Goal: Information Seeking & Learning: Compare options

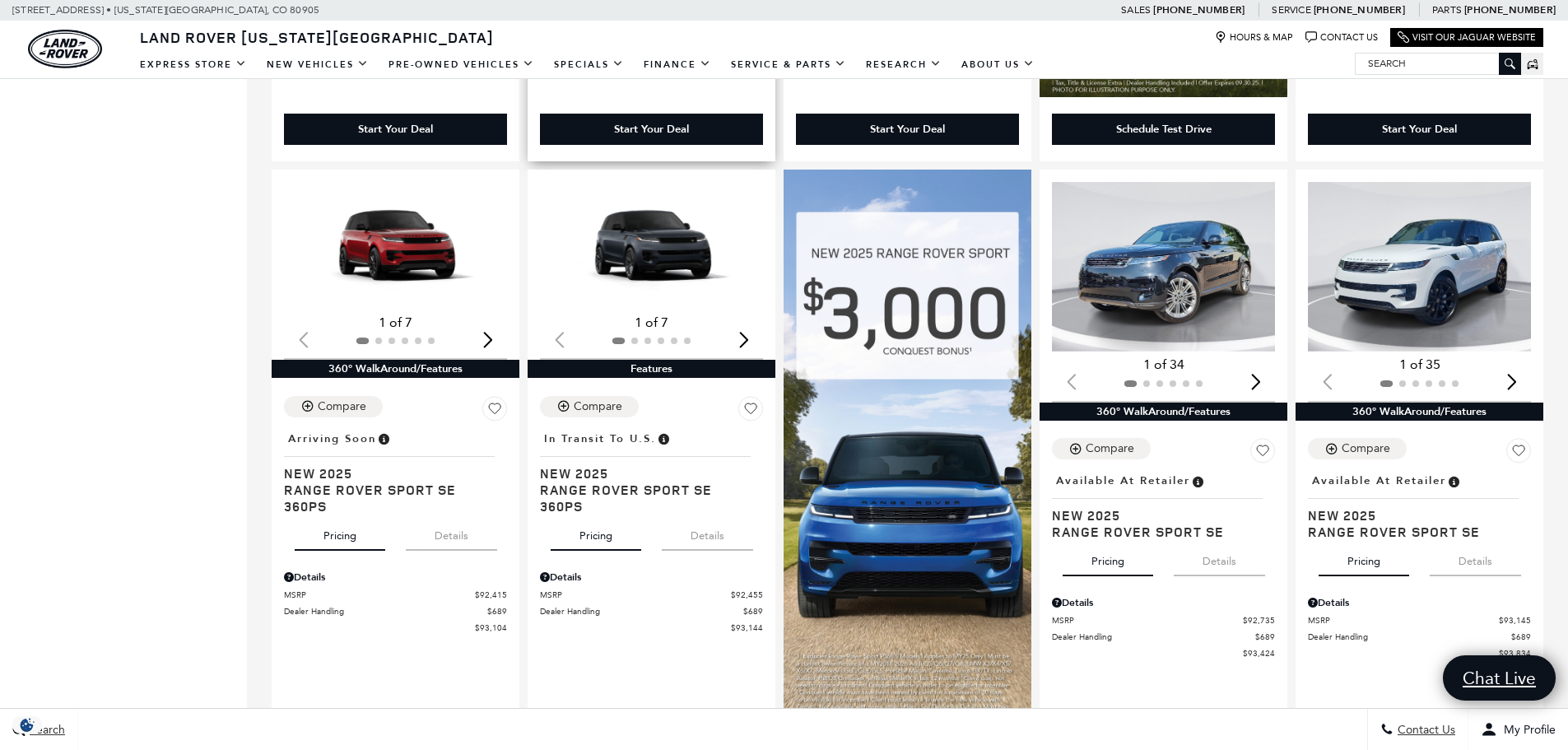
scroll to position [988, 0]
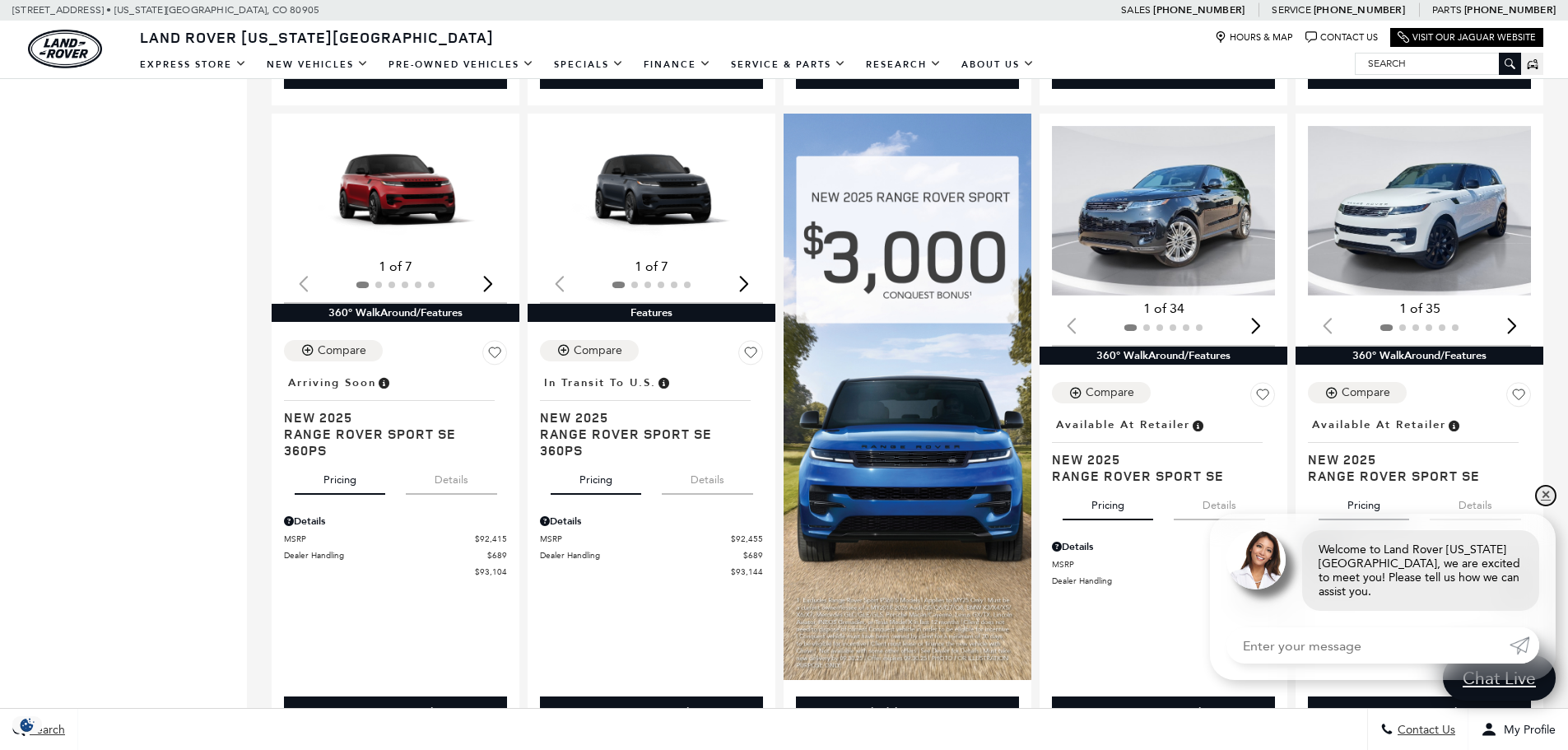
click at [1546, 505] on link "✕" at bounding box center [1545, 496] width 20 height 20
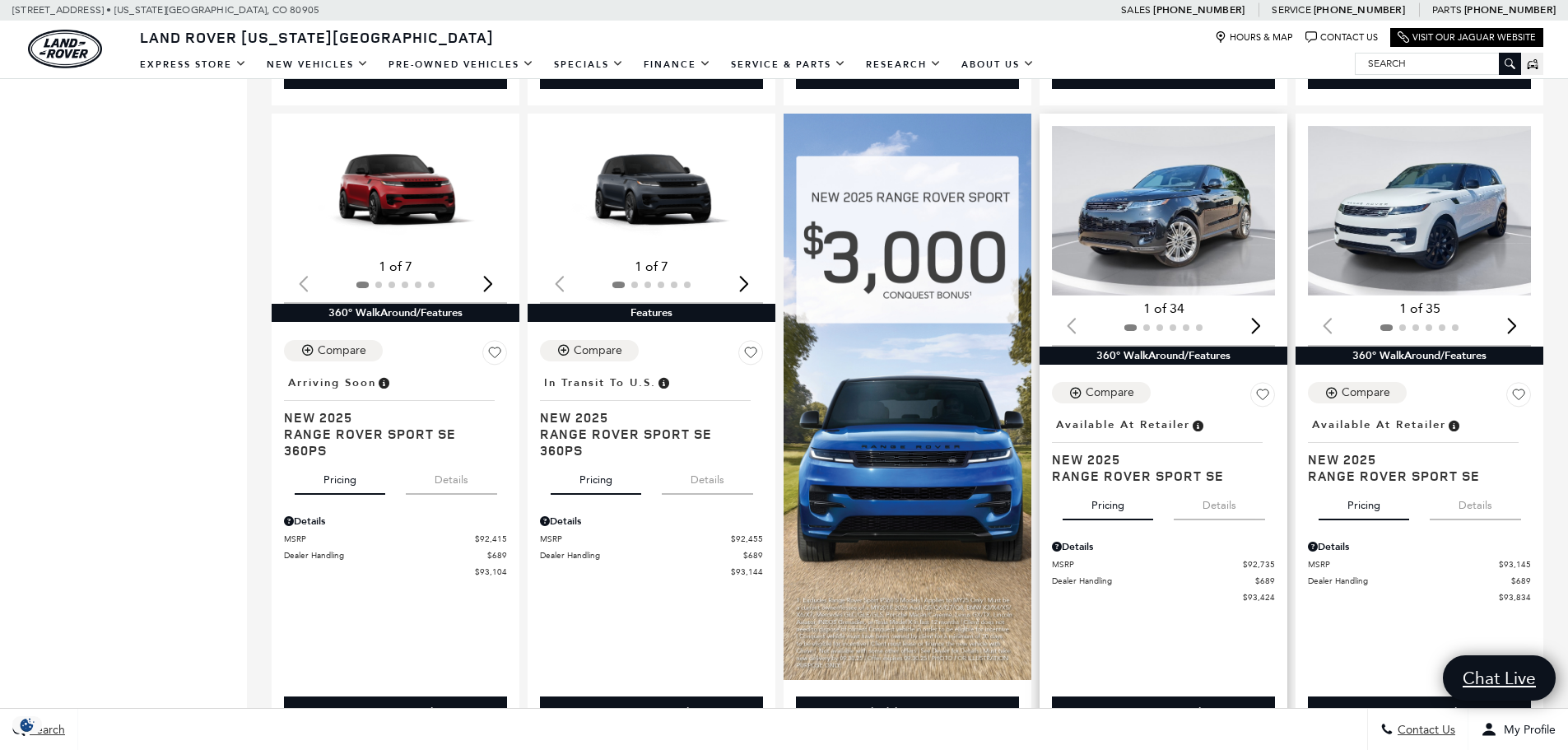
click at [1265, 330] on div "Next slide" at bounding box center [1255, 325] width 22 height 36
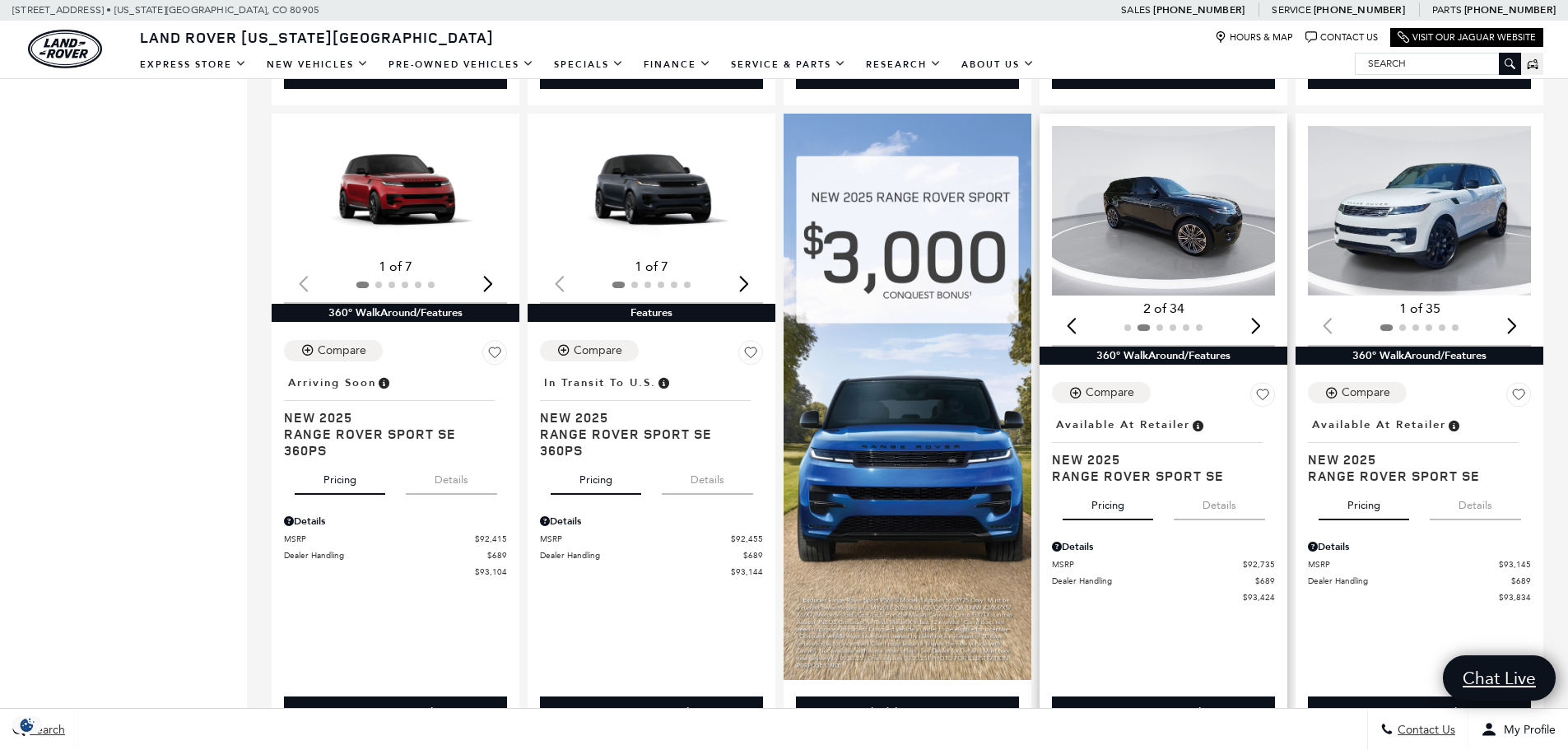
click at [1265, 330] on div "Next slide" at bounding box center [1255, 325] width 22 height 36
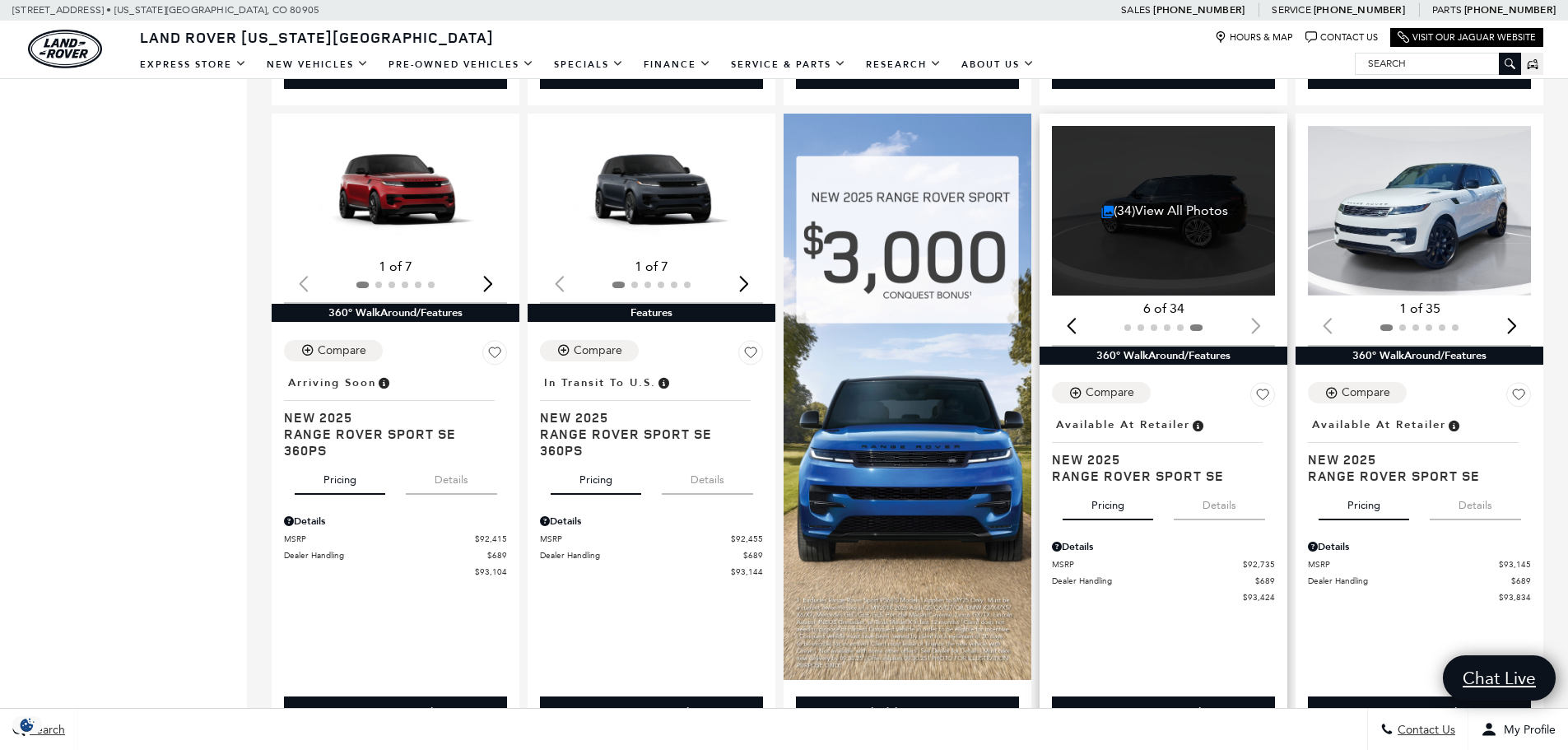
click at [1265, 330] on div at bounding box center [1162, 327] width 223 height 18
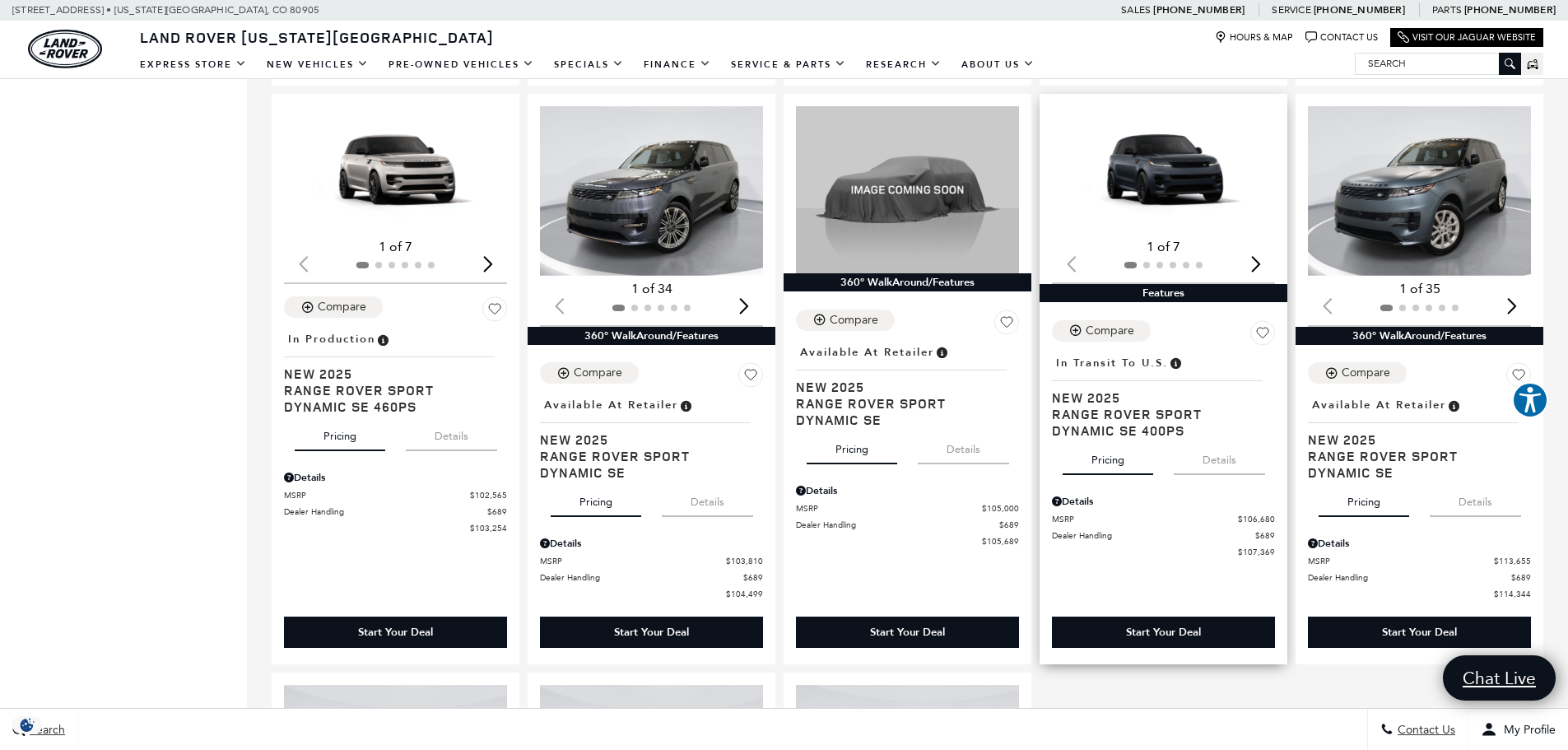
scroll to position [2222, 0]
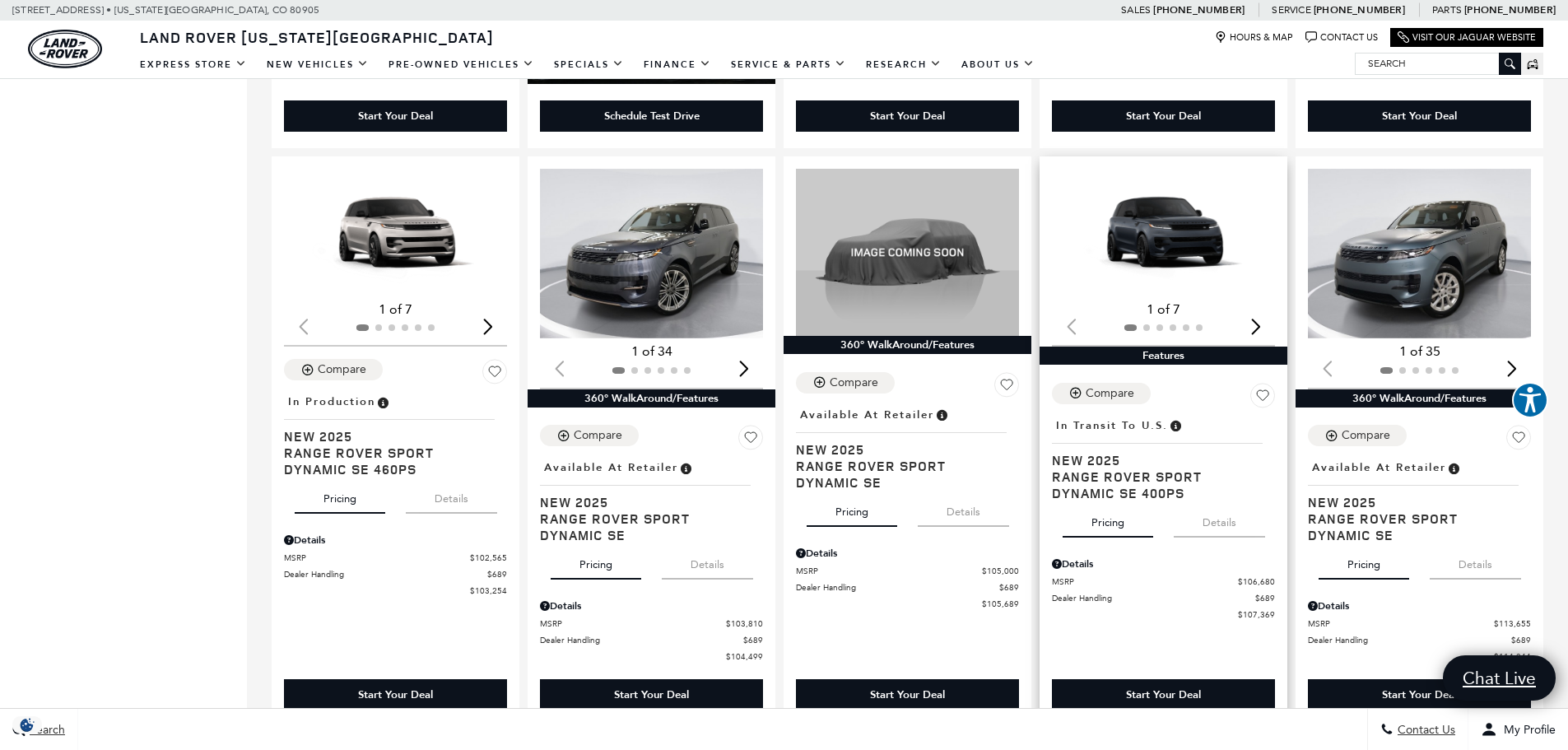
click at [1258, 336] on div "Next slide" at bounding box center [1255, 325] width 22 height 36
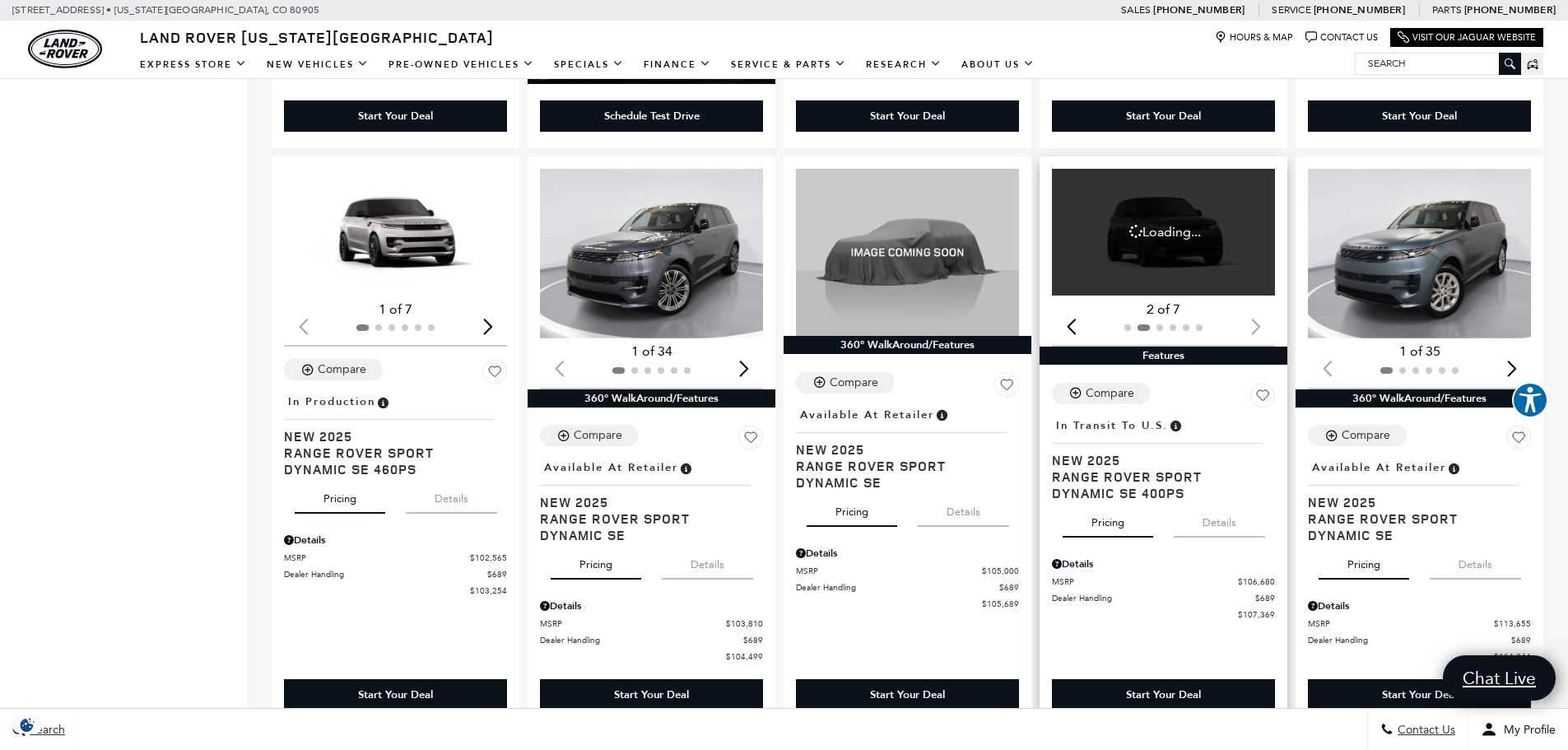
click at [1258, 336] on div at bounding box center [1162, 327] width 223 height 18
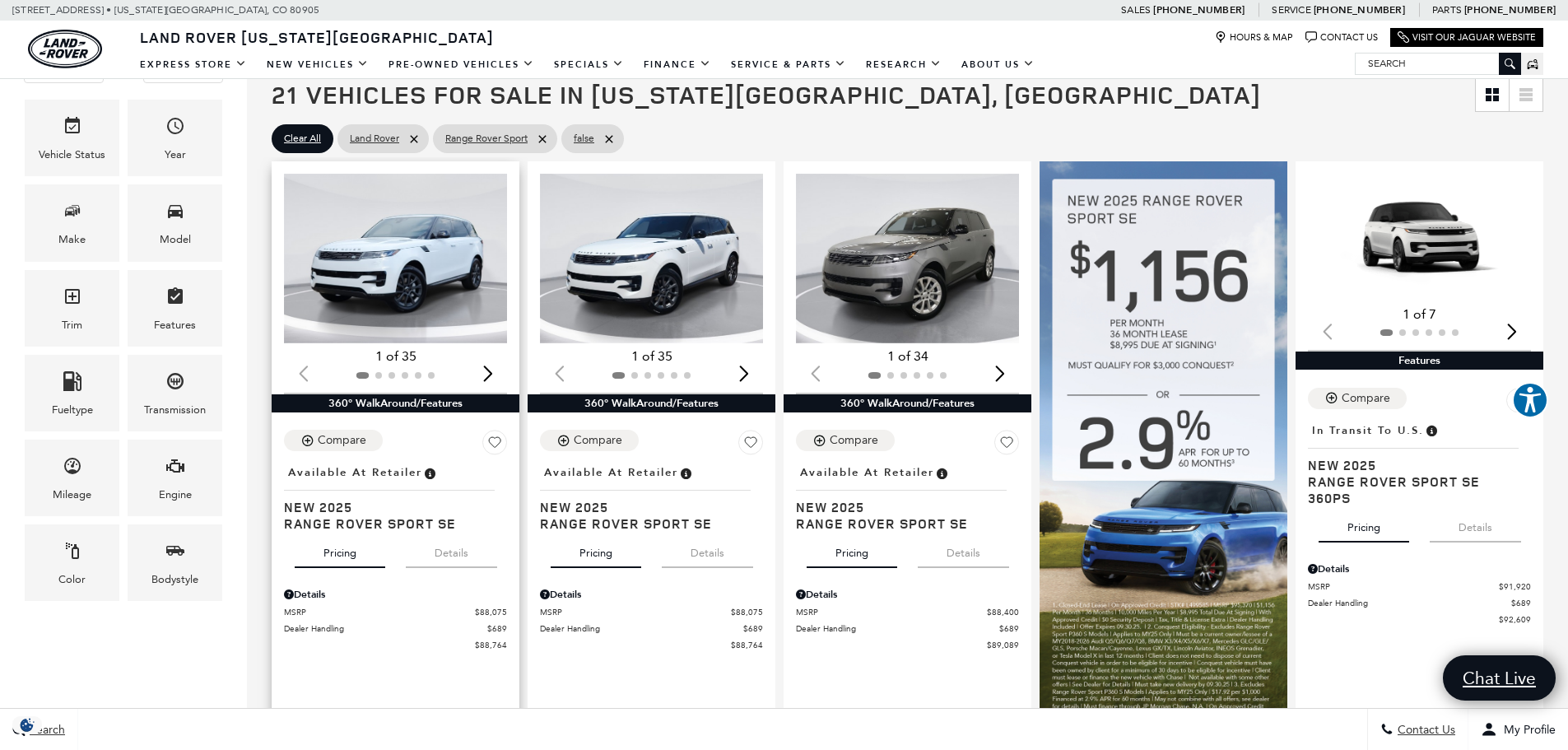
scroll to position [247, 0]
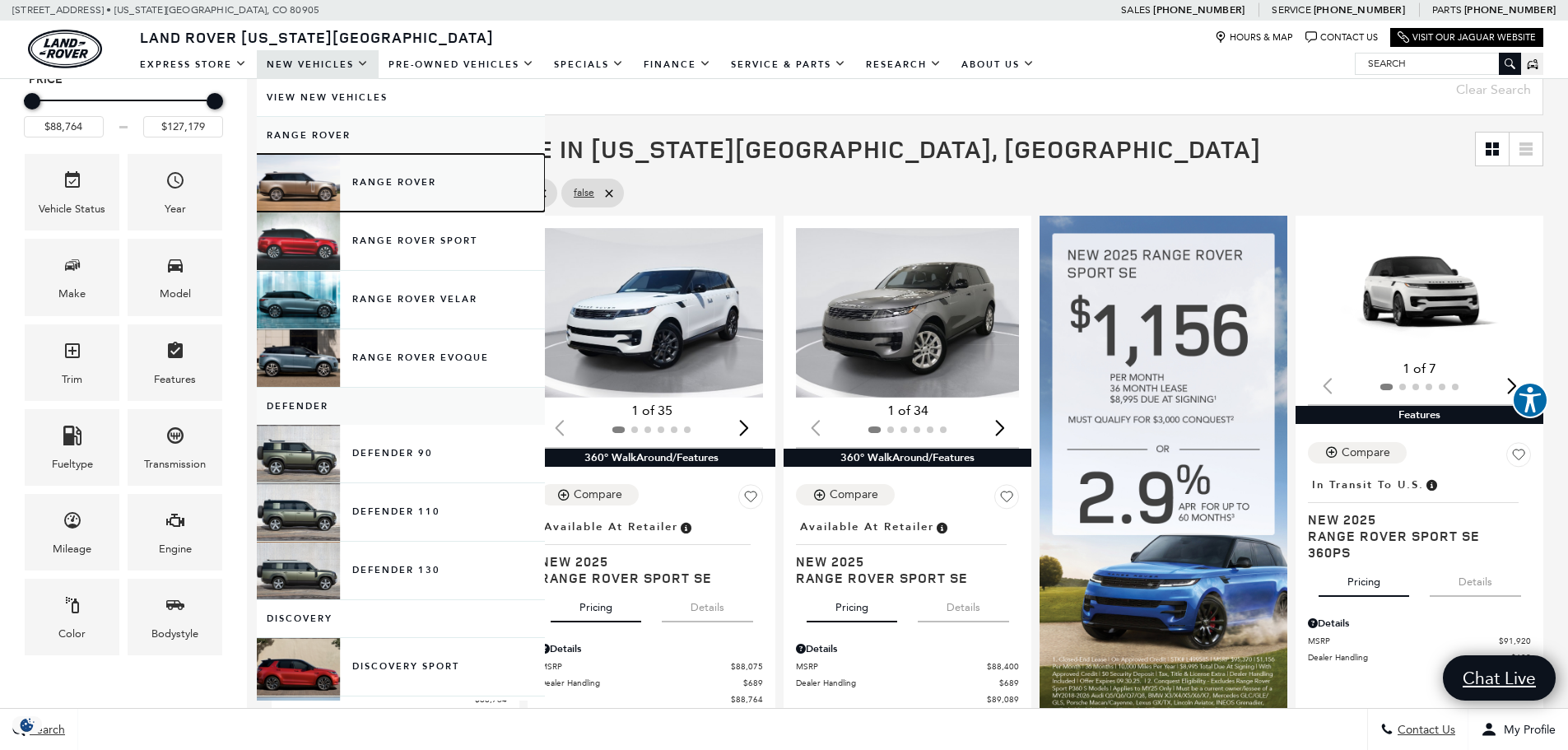
click at [316, 182] on link "Range Rover" at bounding box center [401, 183] width 288 height 58
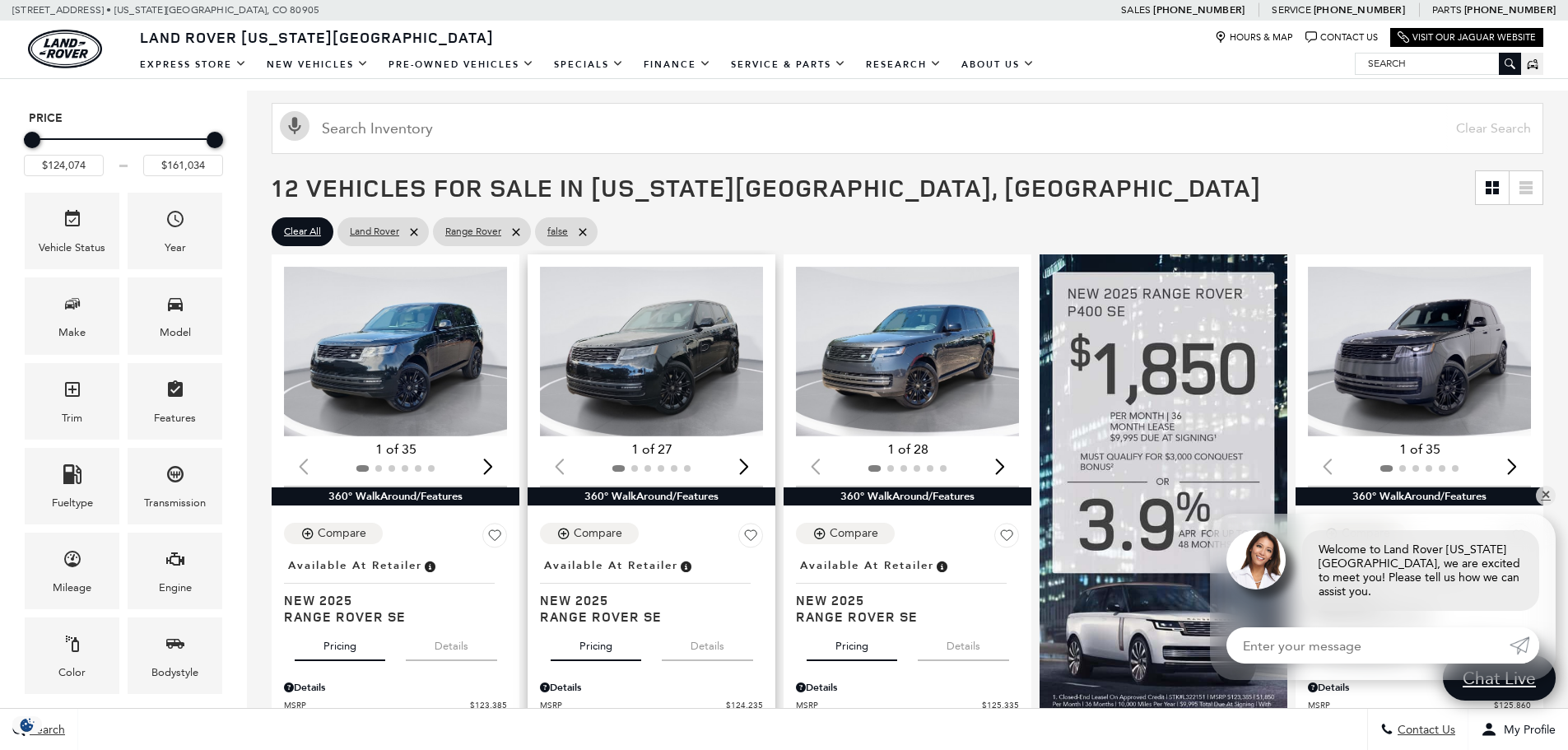
scroll to position [253, 0]
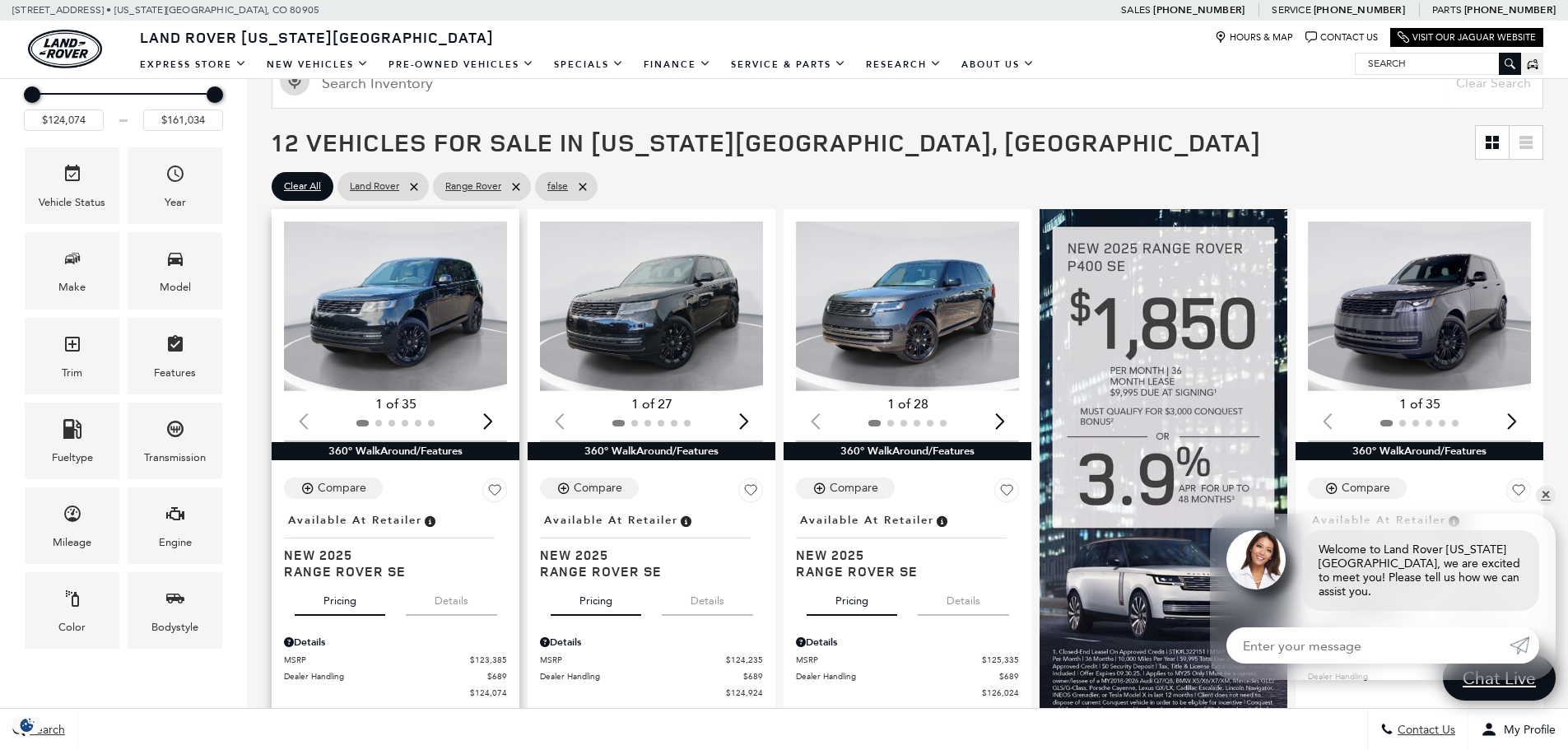
click at [489, 426] on div "Next slide" at bounding box center [487, 420] width 22 height 36
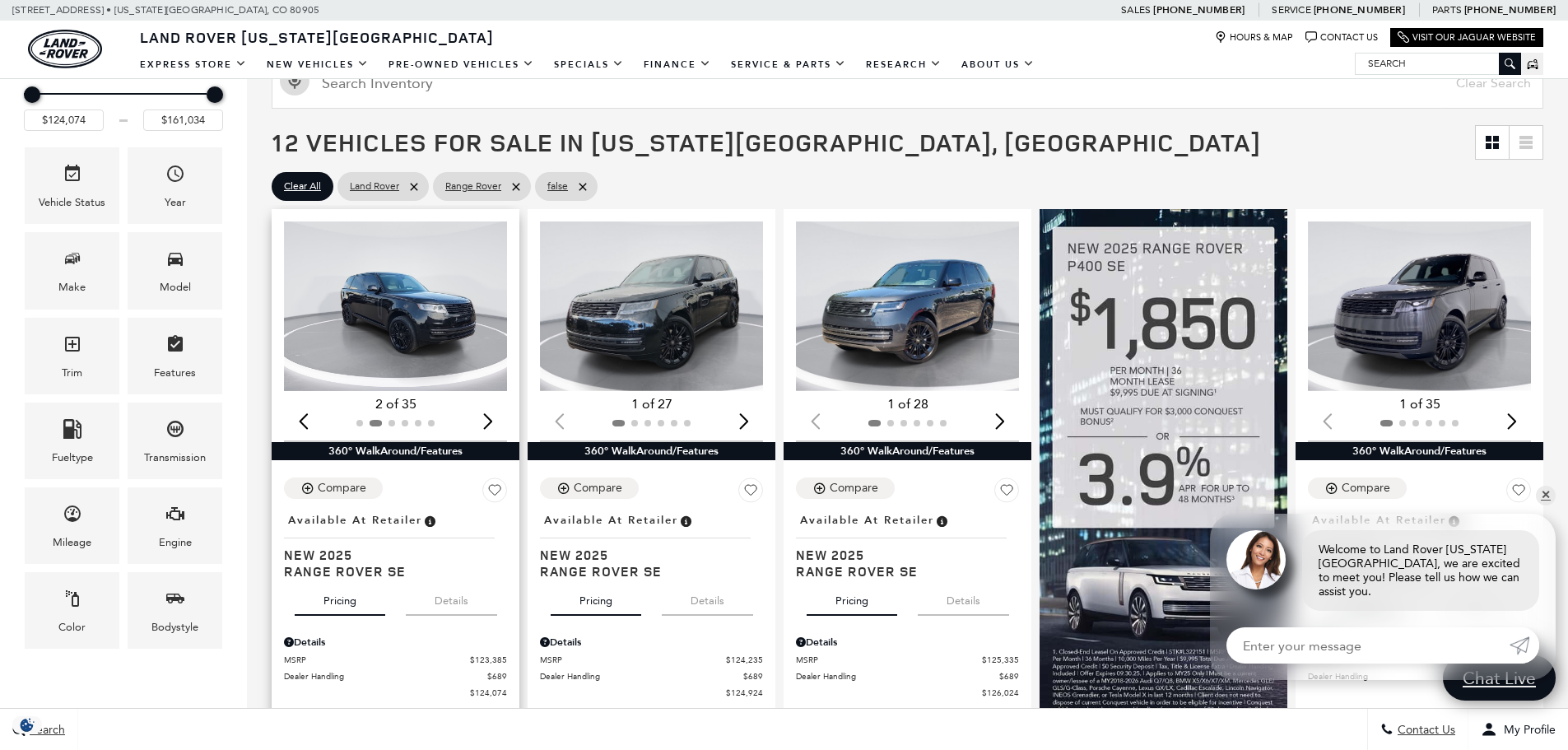
click at [489, 425] on div "Next slide" at bounding box center [487, 420] width 22 height 36
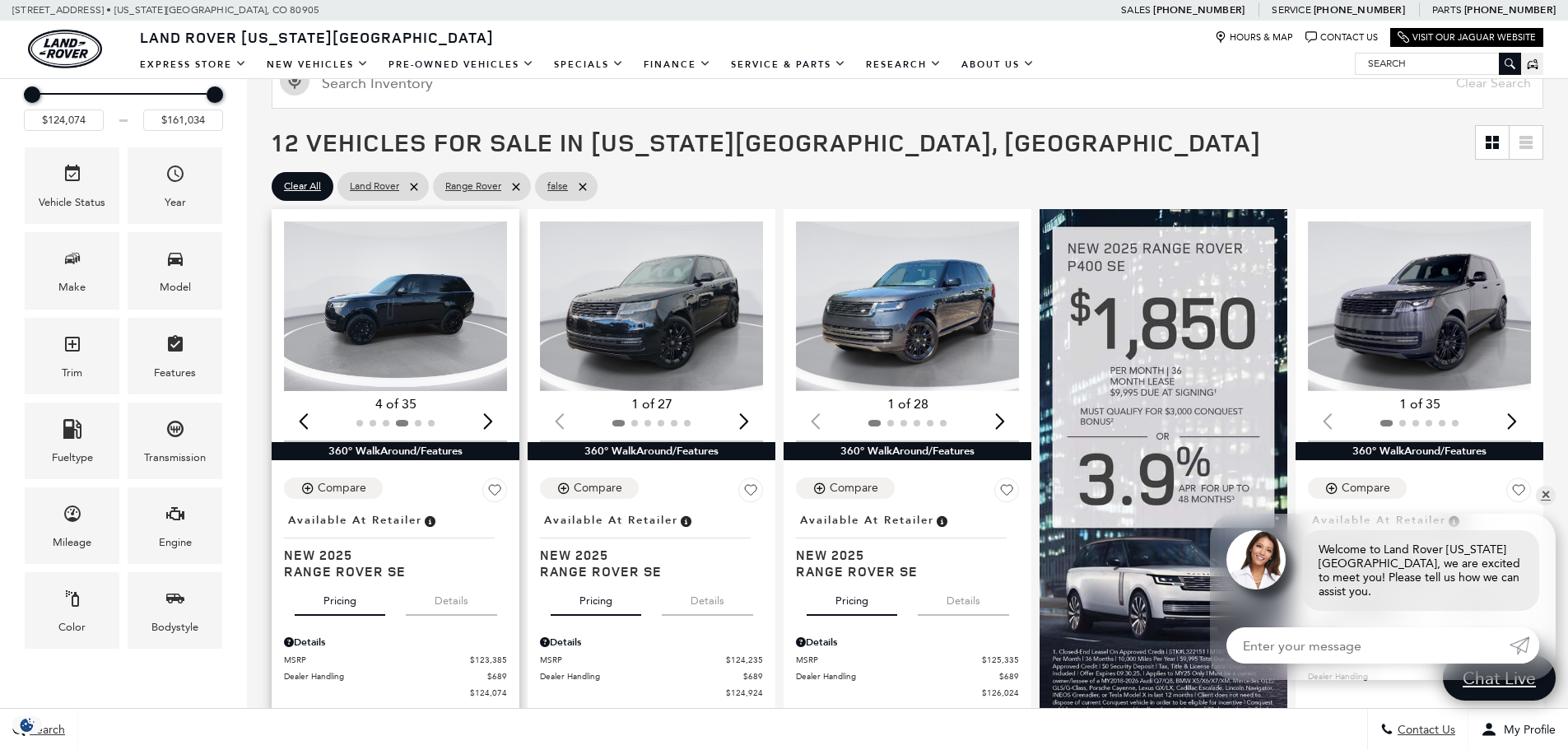
click at [489, 425] on div "Next slide" at bounding box center [487, 420] width 22 height 36
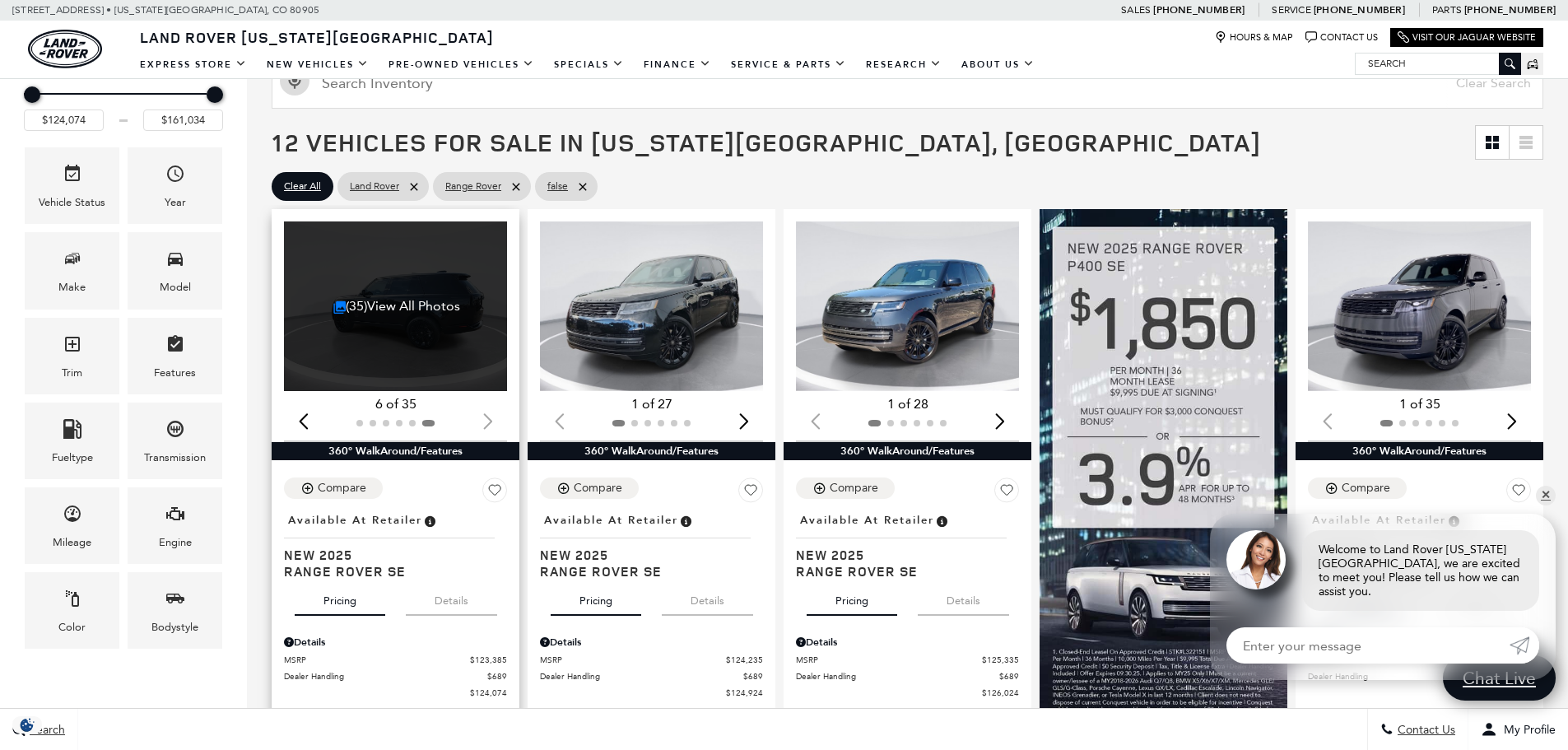
click at [489, 426] on div at bounding box center [395, 423] width 223 height 18
click at [487, 420] on div at bounding box center [395, 423] width 223 height 18
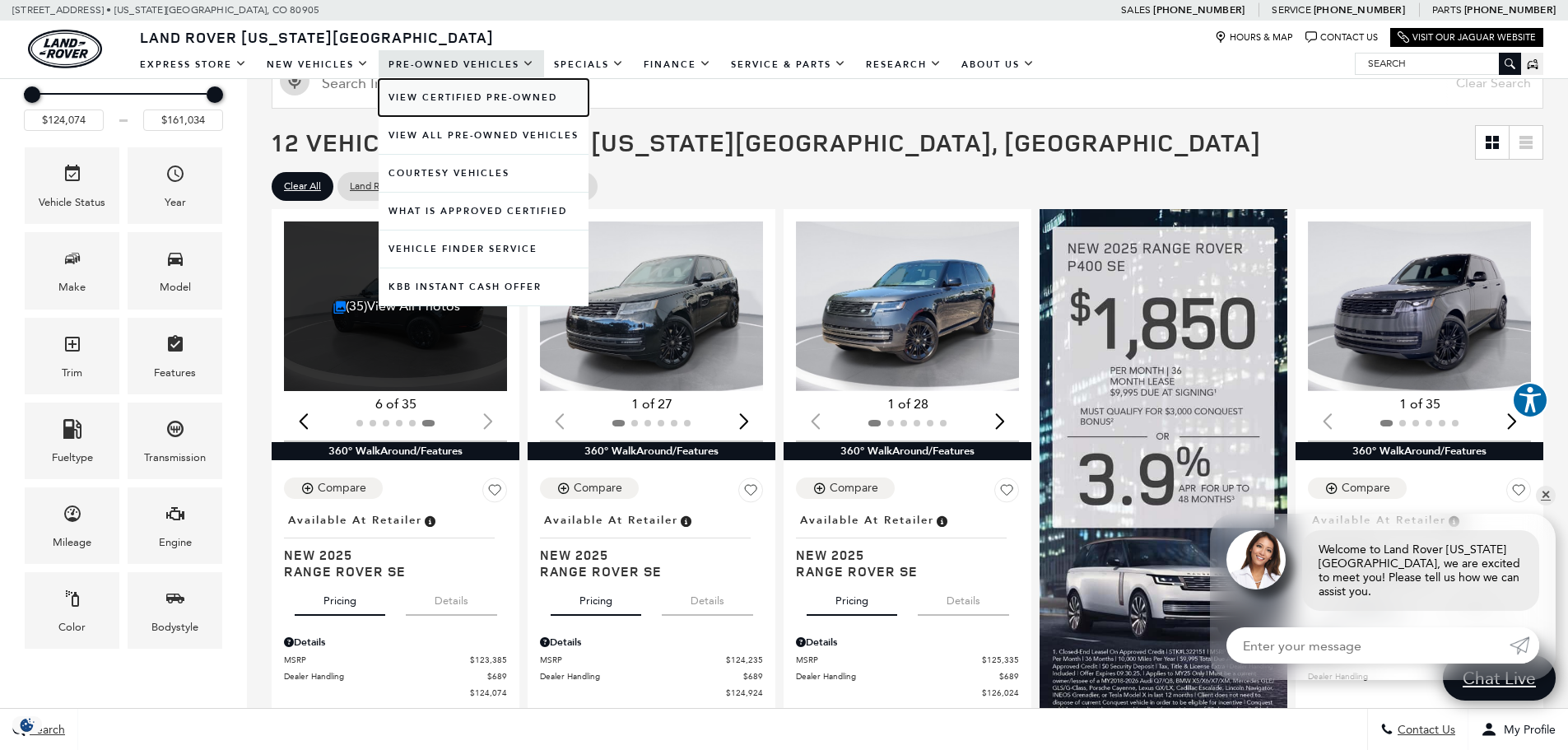
click at [446, 98] on link "View Certified Pre-Owned" at bounding box center [483, 97] width 210 height 37
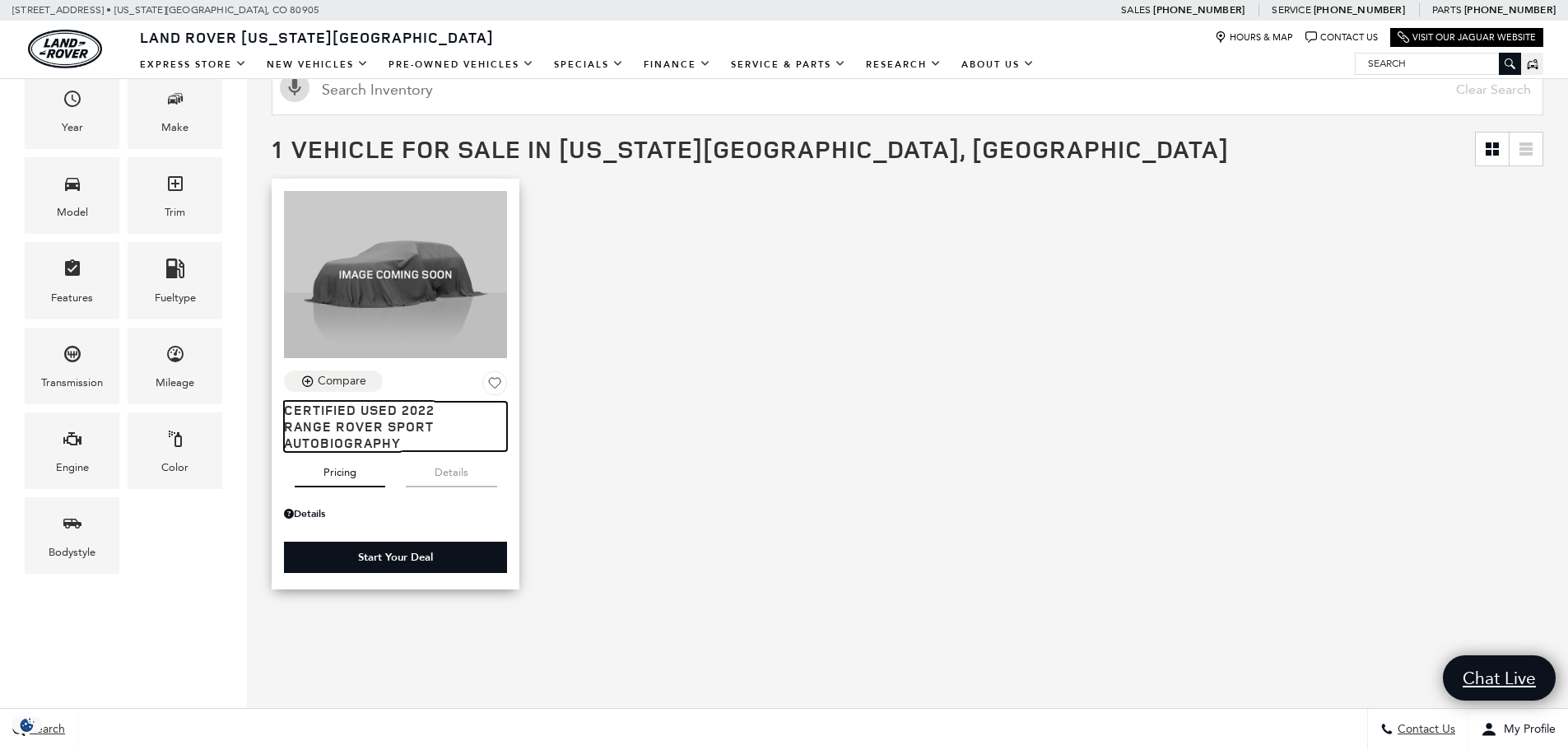
click at [362, 424] on div "Compare Certified Used 2022 Range Rover Sport Autobiography" at bounding box center [395, 411] width 223 height 80
